Goal: Information Seeking & Learning: Learn about a topic

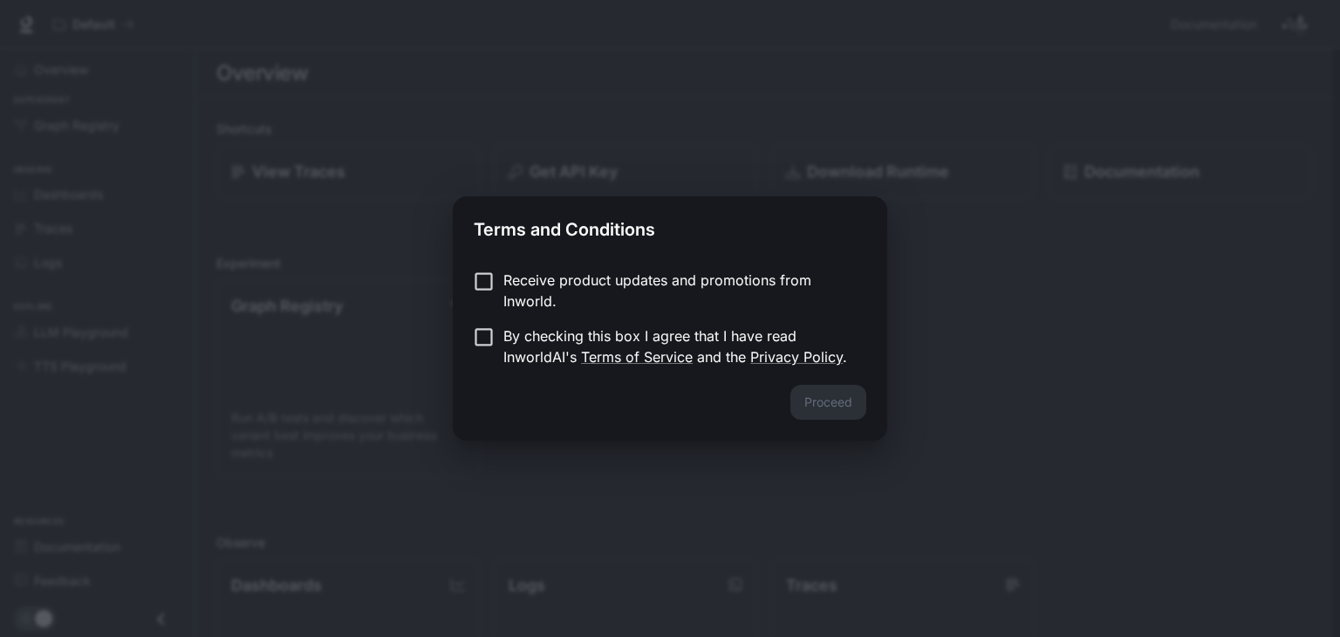
click at [541, 298] on p "Receive product updates and promotions from Inworld." at bounding box center [677, 291] width 349 height 42
click at [524, 335] on p "By checking this box I agree that I have read InworldAI's Terms of Service and …" at bounding box center [677, 346] width 349 height 42
click at [825, 398] on button "Proceed" at bounding box center [829, 402] width 76 height 35
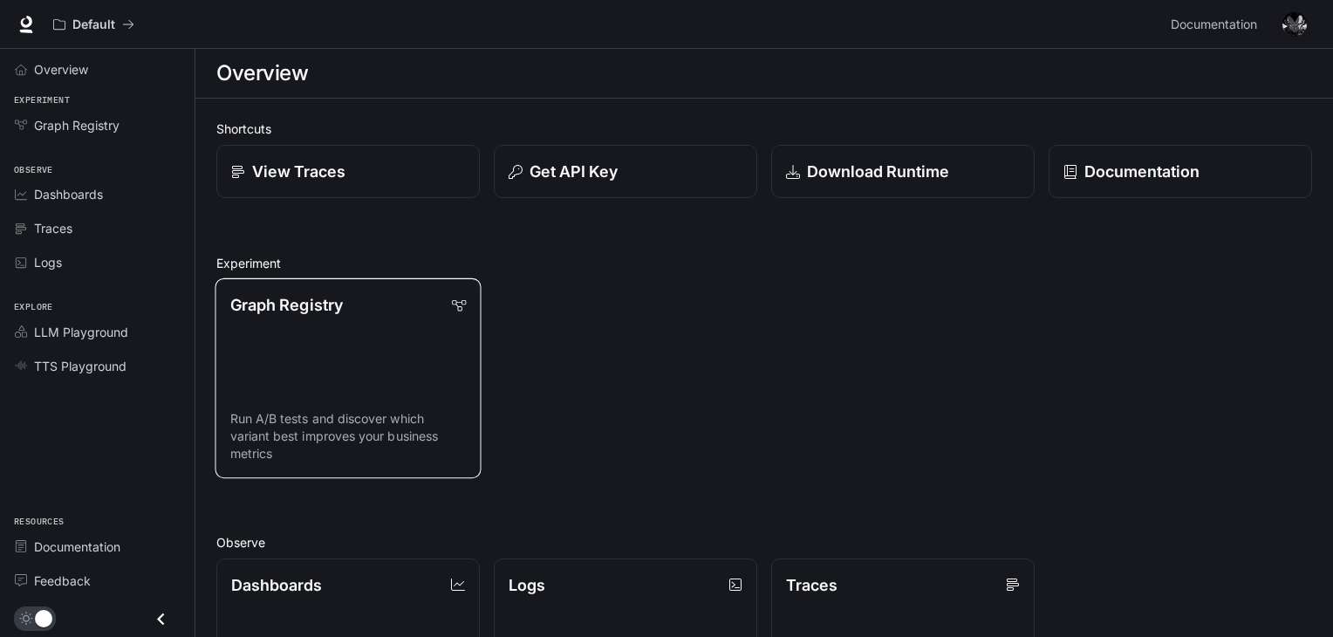
click at [357, 368] on link "Graph Registry Run A/B tests and discover which variant best improves your busi…" at bounding box center [348, 378] width 266 height 200
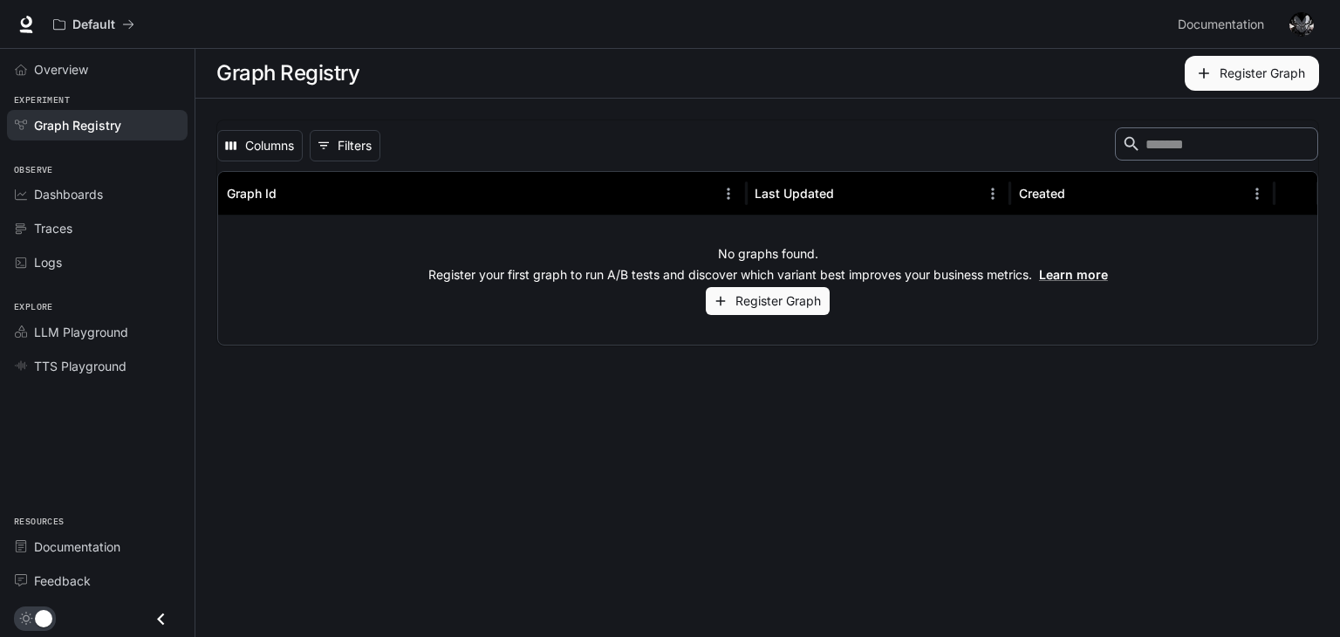
click at [125, 119] on div "Graph Registry" at bounding box center [107, 125] width 146 height 18
click at [65, 61] on span "Overview" at bounding box center [61, 69] width 54 height 18
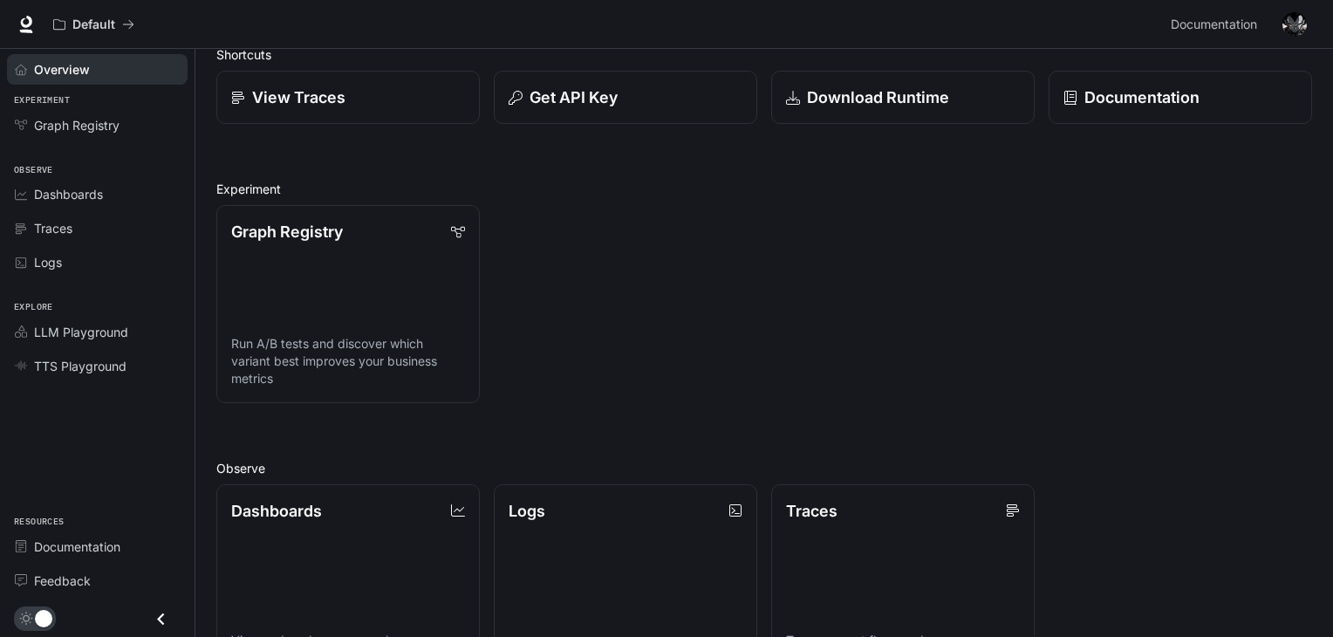
scroll to position [79, 0]
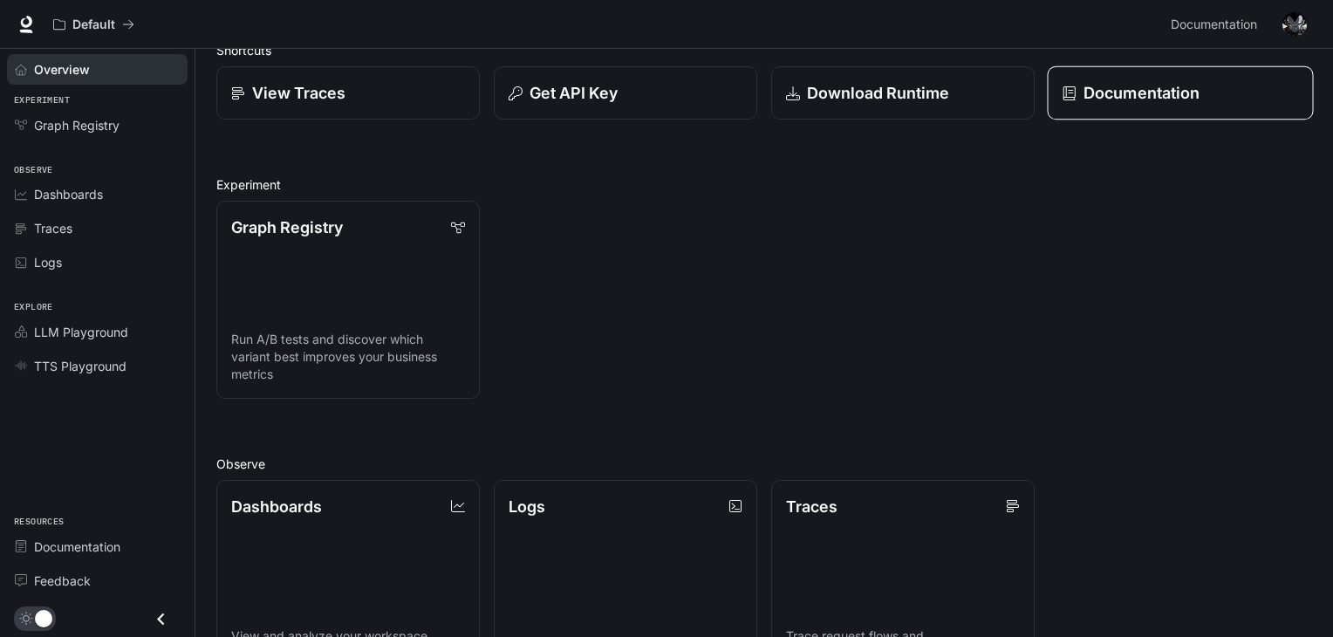
click at [1158, 107] on link "Documentation" at bounding box center [1180, 93] width 266 height 54
